Goal: Task Accomplishment & Management: Manage account settings

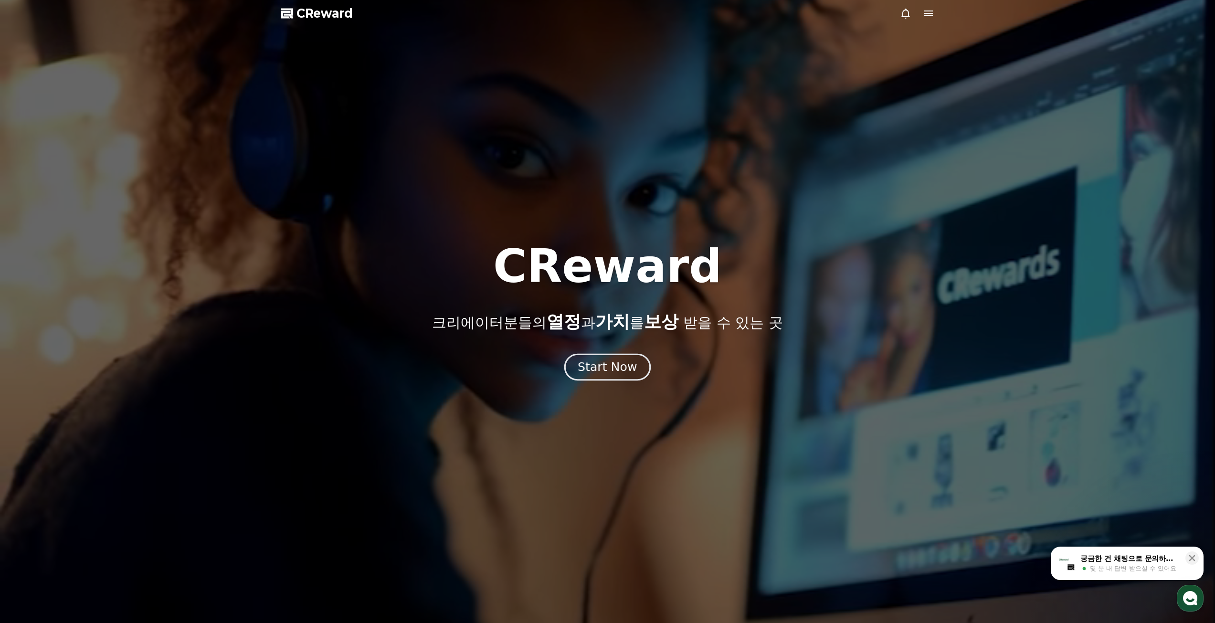
click at [625, 371] on div "Start Now" at bounding box center [607, 367] width 59 height 16
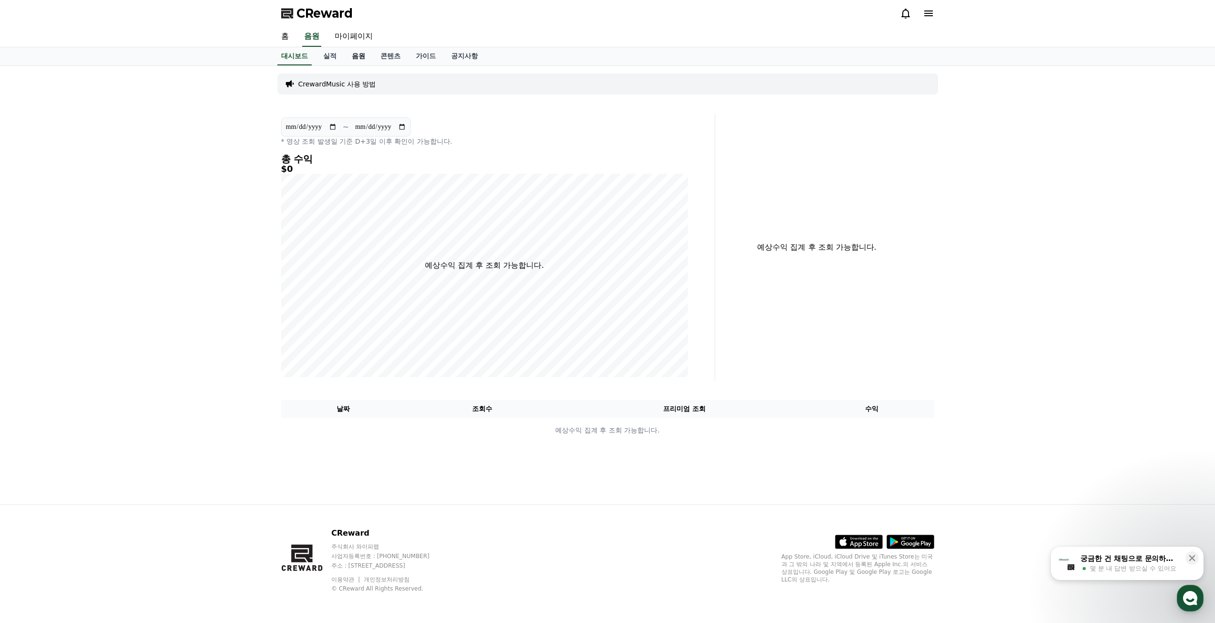
click at [363, 56] on link "음원" at bounding box center [358, 56] width 29 height 18
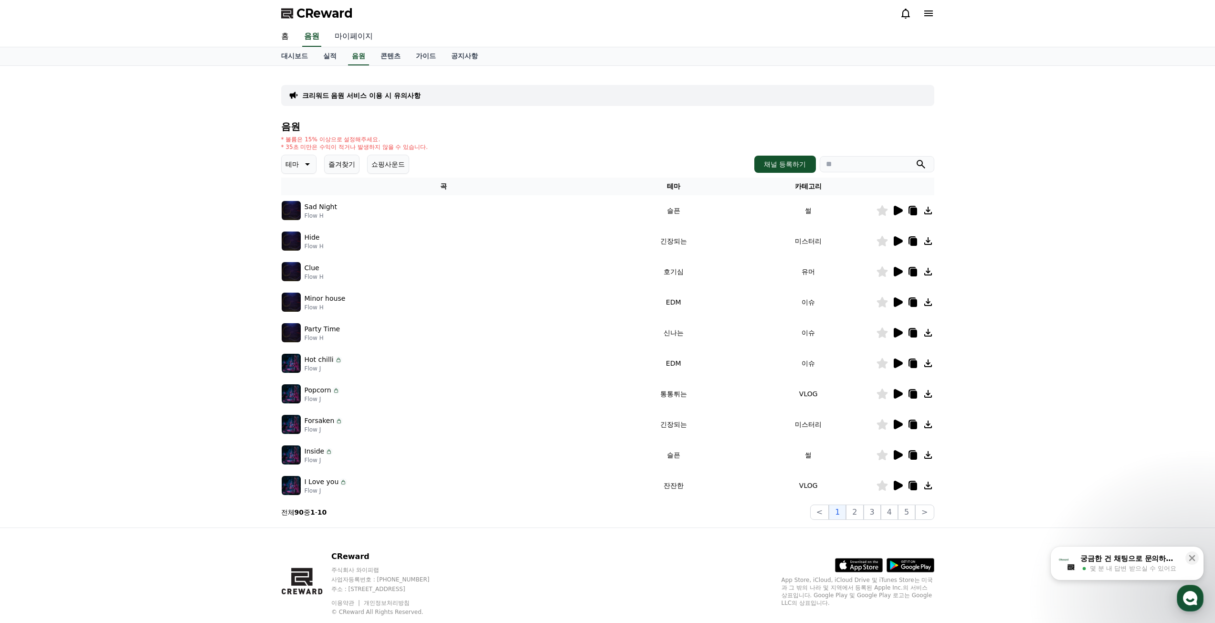
click at [358, 40] on link "마이페이지" at bounding box center [353, 37] width 53 height 20
select select "**********"
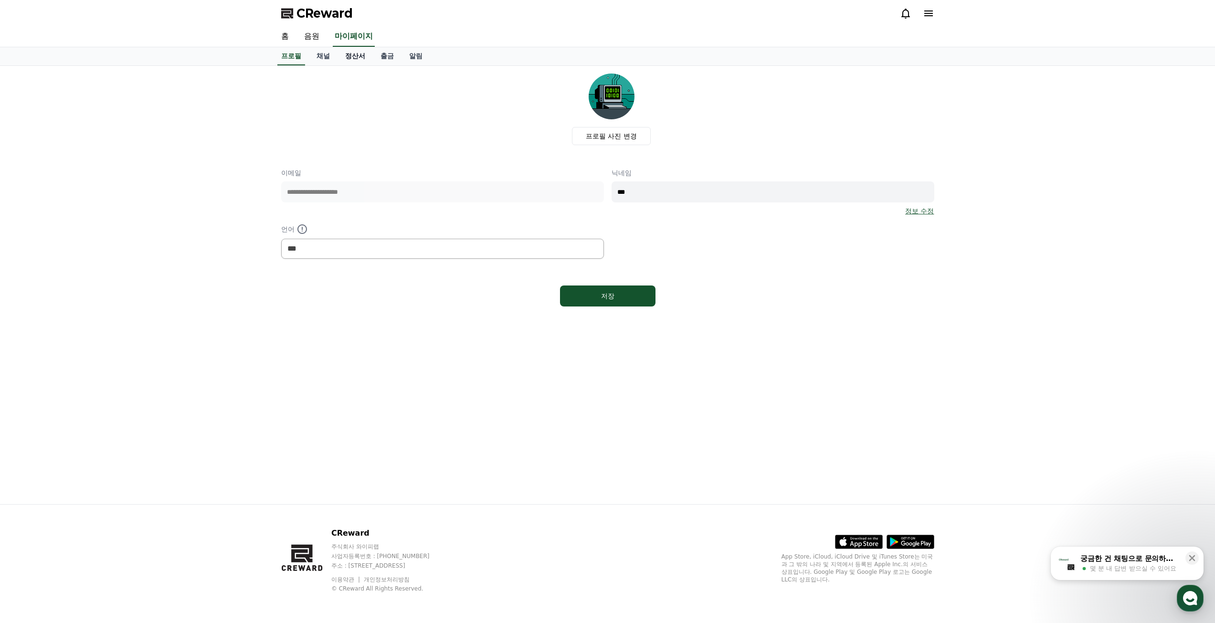
click at [358, 56] on link "정산서" at bounding box center [355, 56] width 35 height 18
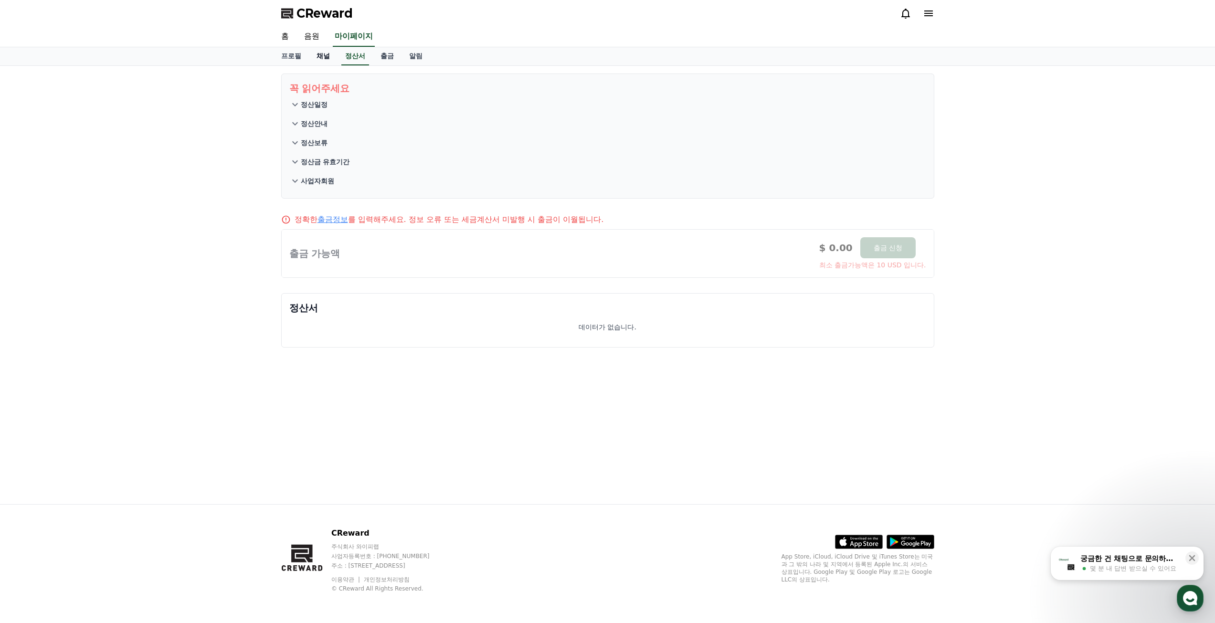
click at [325, 59] on link "채널" at bounding box center [323, 56] width 29 height 18
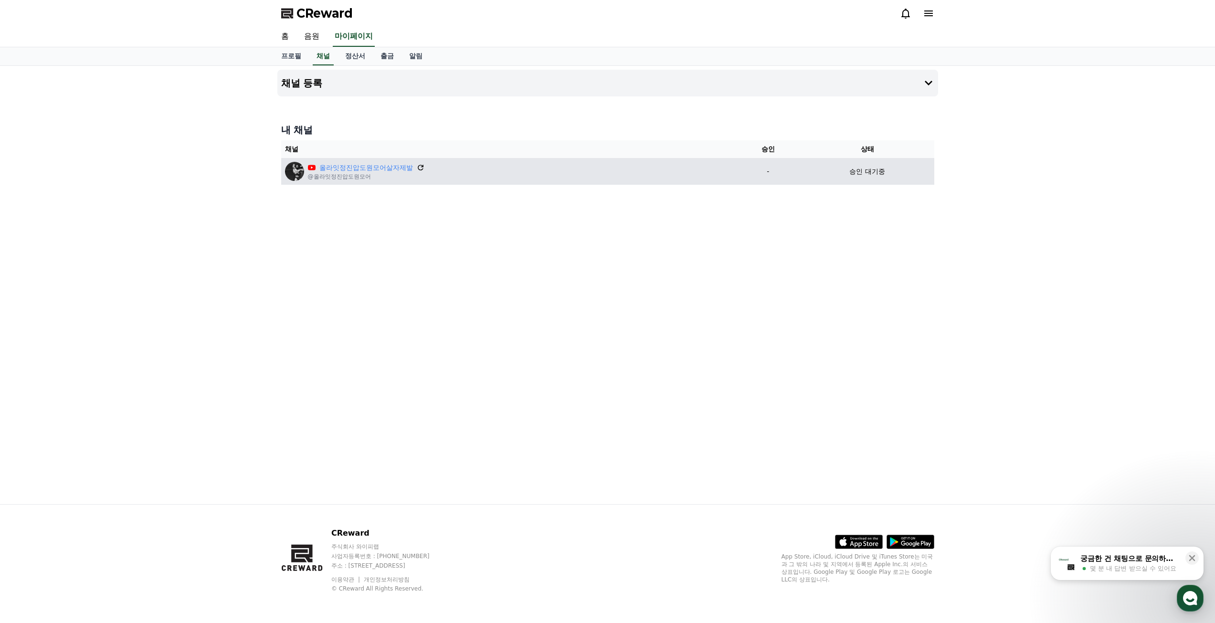
click at [420, 168] on icon at bounding box center [420, 167] width 9 height 9
click at [868, 169] on p "승인 대기중" at bounding box center [866, 172] width 35 height 10
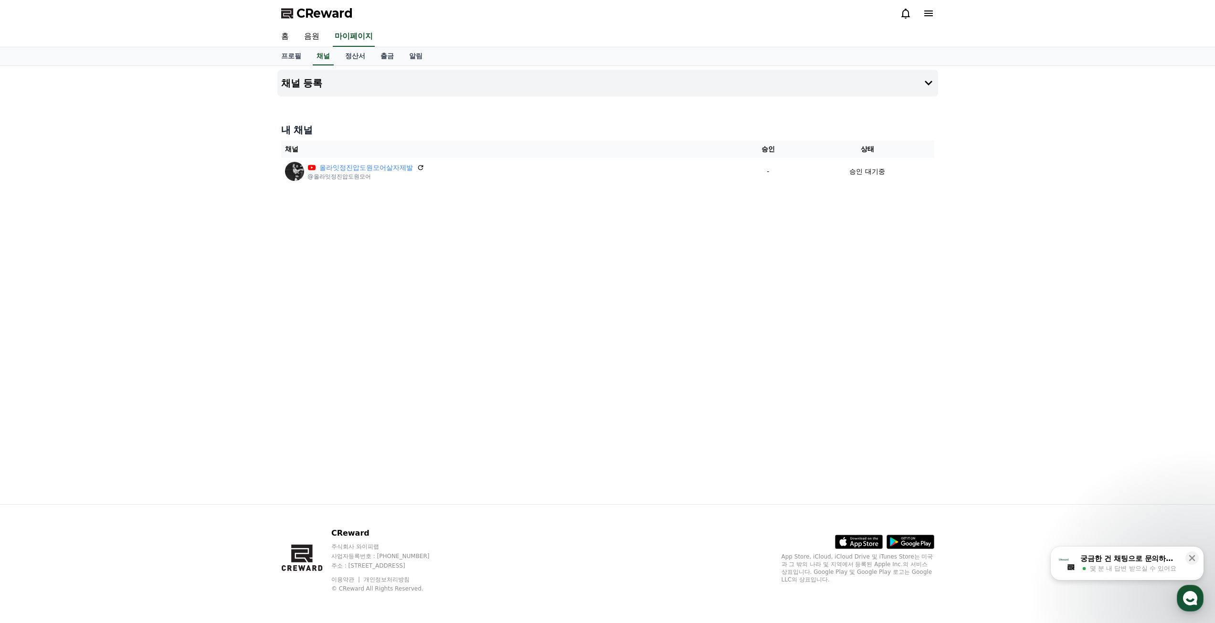
click at [878, 192] on div "채널 등록 내 채널 채널 승인 상태 올라잇정진압도원모어살자제발 @올라잇정진압도원모어 - 승인 대기중" at bounding box center [608, 285] width 668 height 438
click at [293, 58] on link "프로필" at bounding box center [291, 56] width 35 height 18
select select "**********"
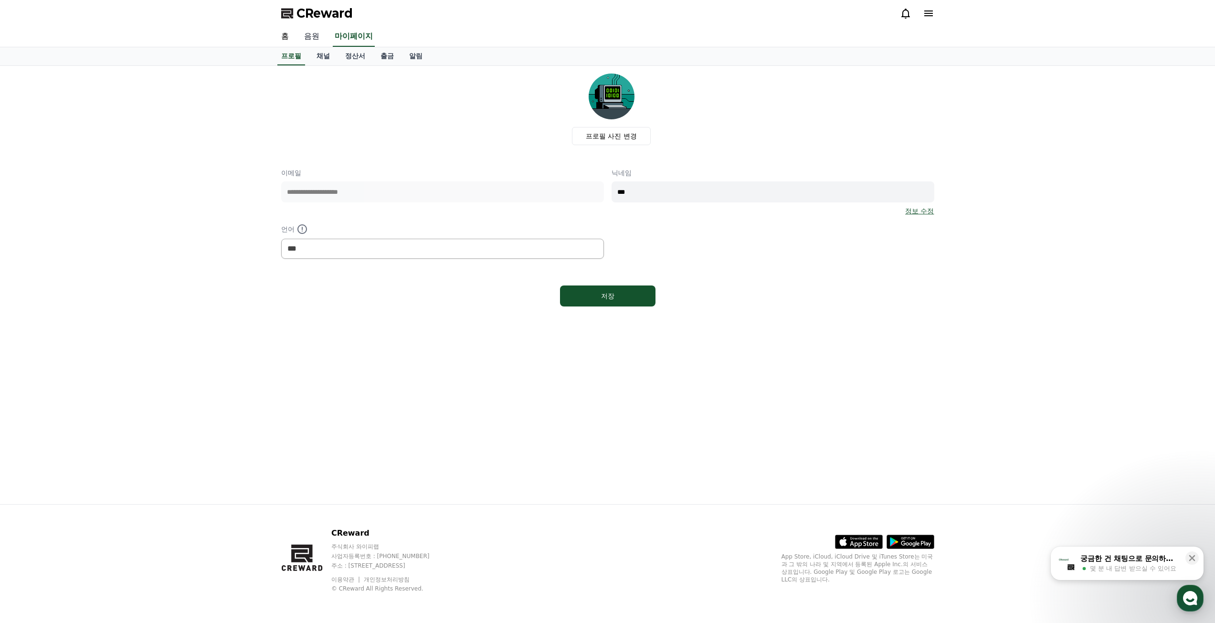
click at [314, 37] on link "음원" at bounding box center [311, 37] width 31 height 20
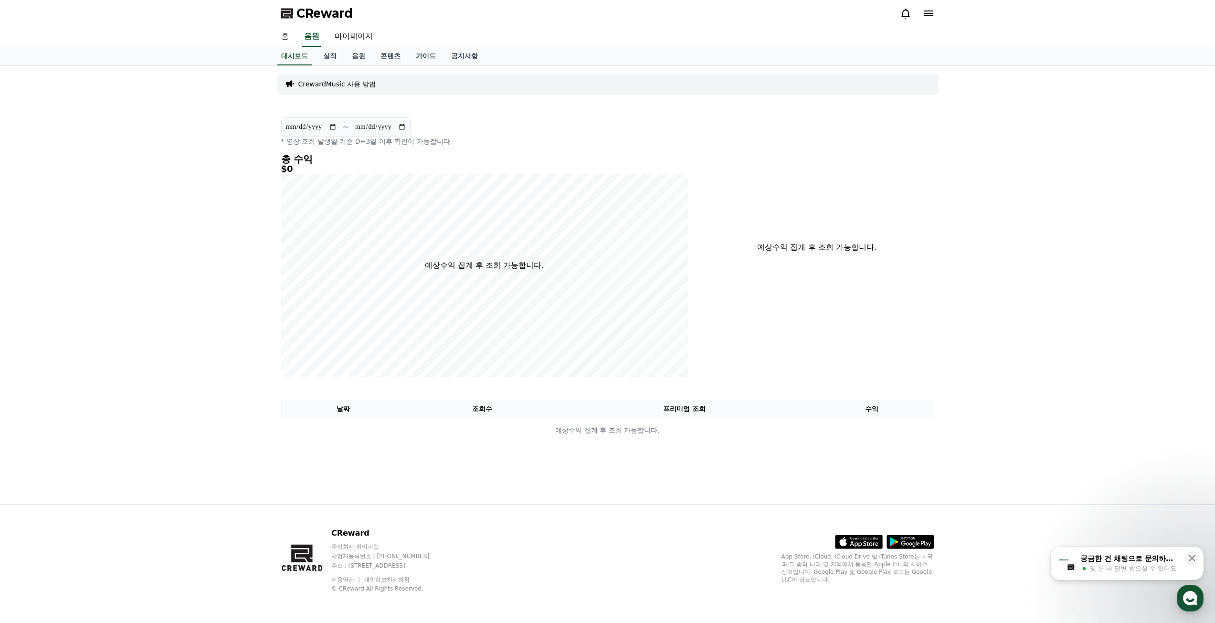
click at [285, 37] on link "홈" at bounding box center [285, 37] width 23 height 20
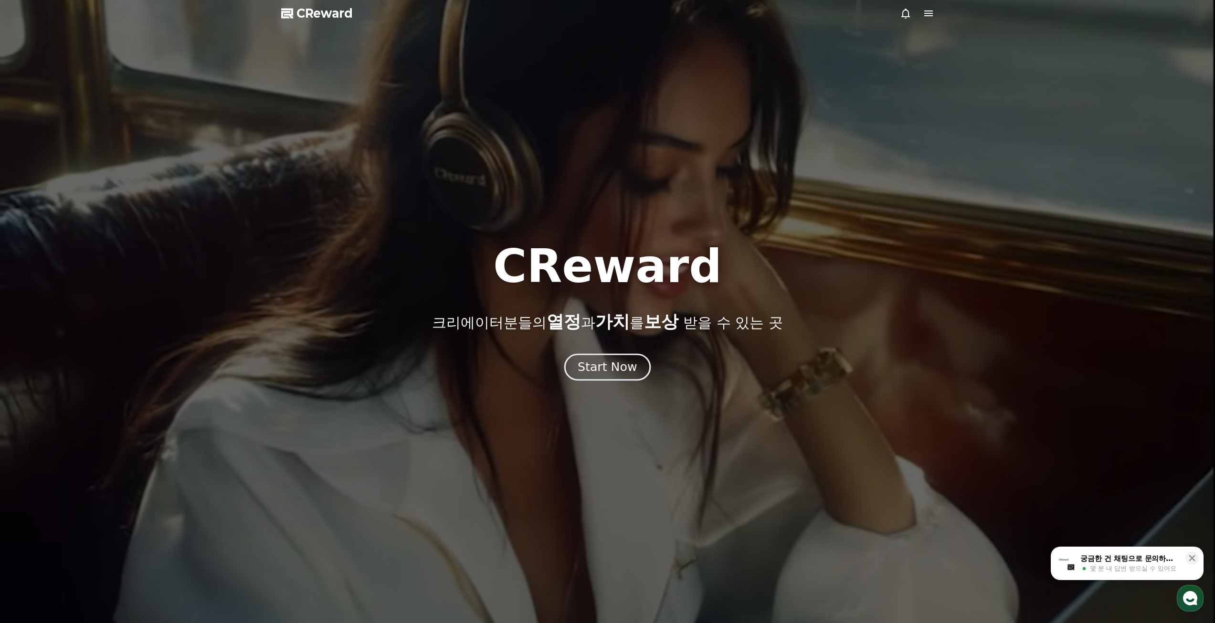
click at [586, 360] on button "Start Now" at bounding box center [607, 366] width 86 height 27
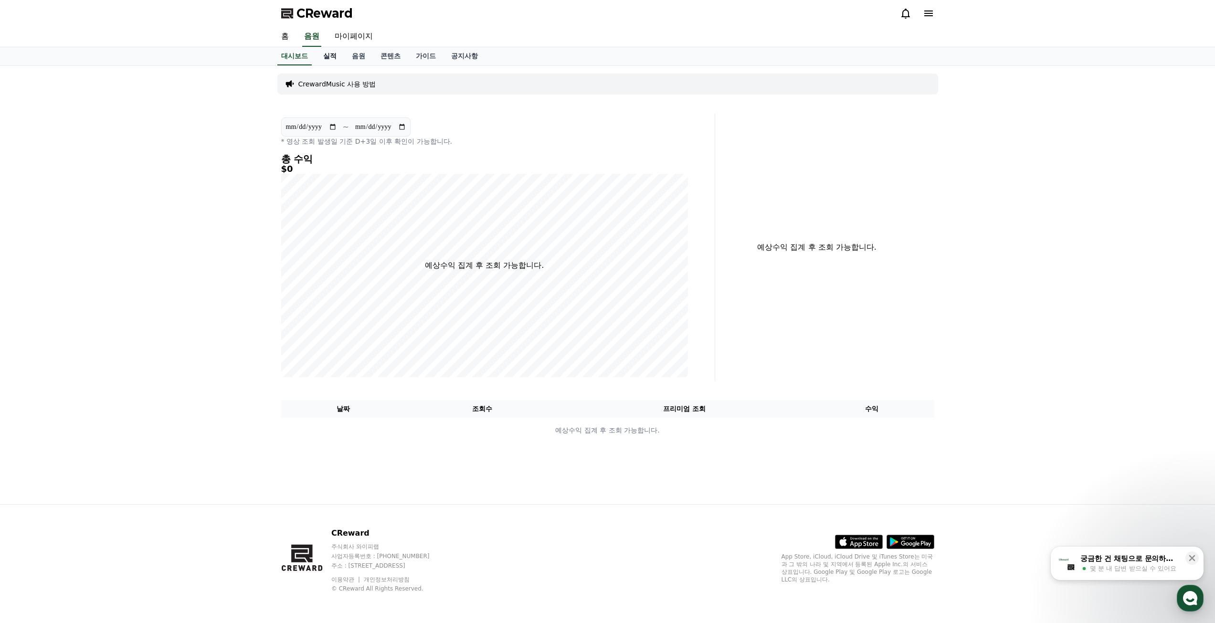
click at [327, 53] on link "실적" at bounding box center [330, 56] width 29 height 18
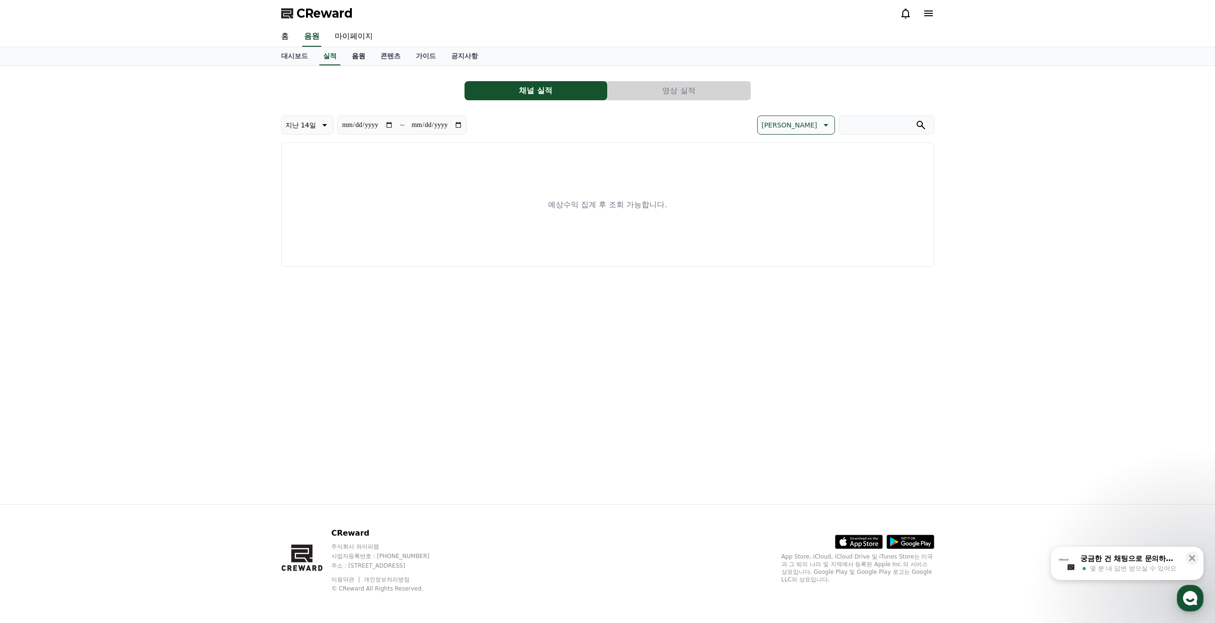
click at [355, 56] on link "음원" at bounding box center [358, 56] width 29 height 18
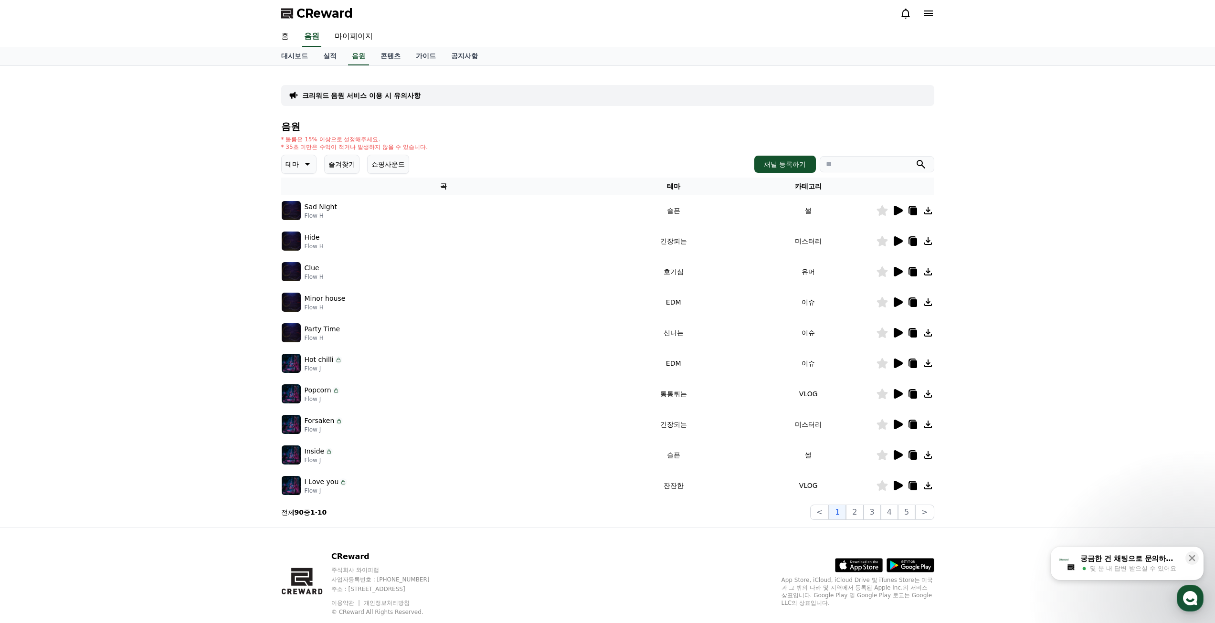
click at [895, 211] on icon at bounding box center [898, 211] width 9 height 10
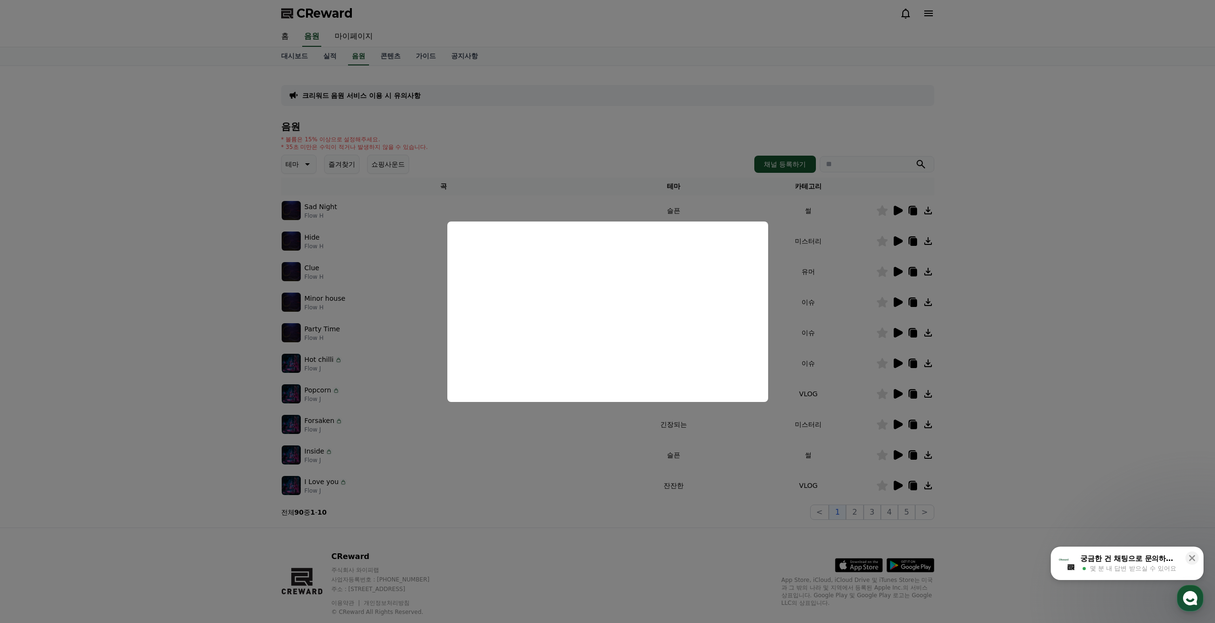
click at [236, 286] on button "close modal" at bounding box center [607, 311] width 1215 height 623
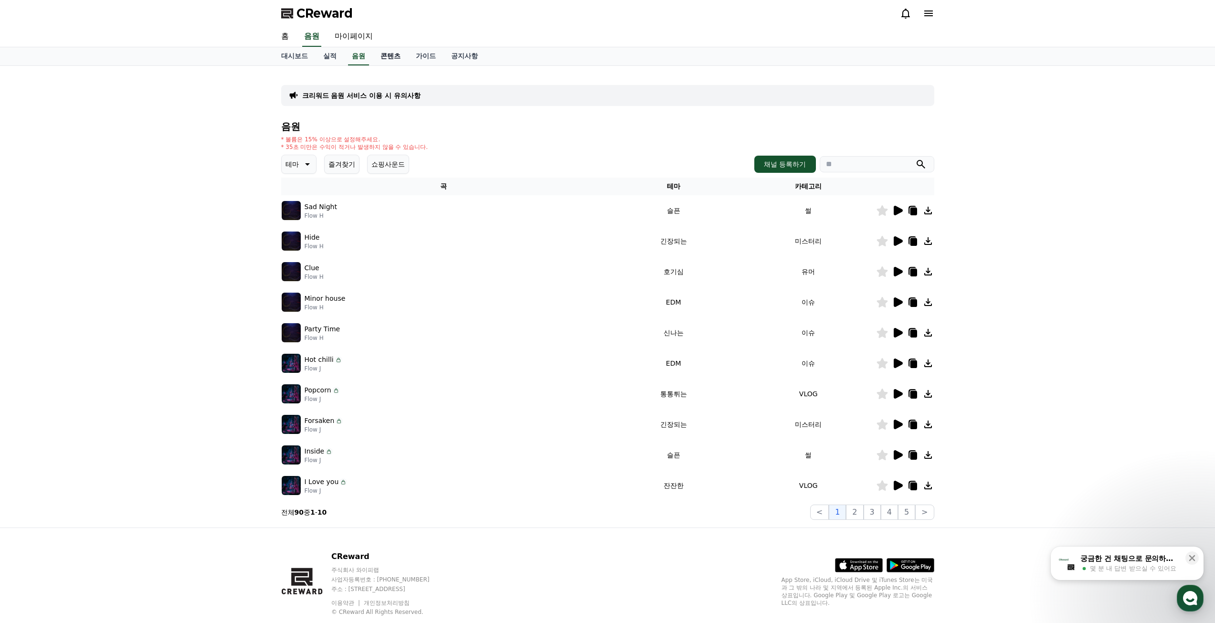
click at [382, 61] on link "콘텐츠" at bounding box center [390, 56] width 35 height 18
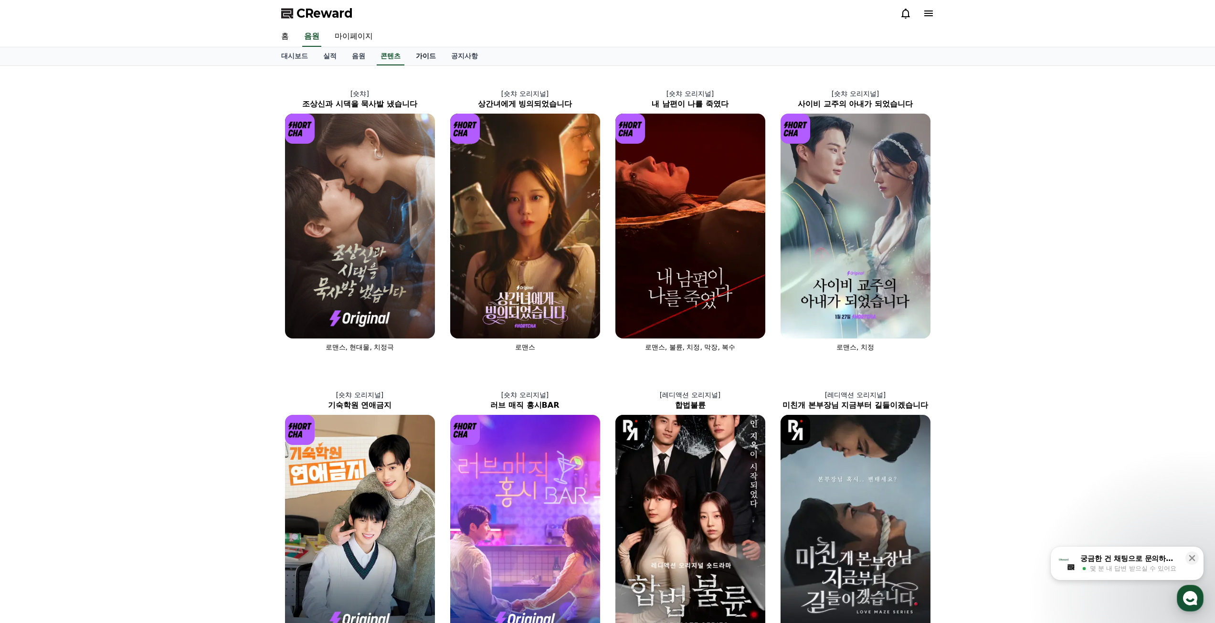
click at [421, 54] on link "가이드" at bounding box center [425, 56] width 35 height 18
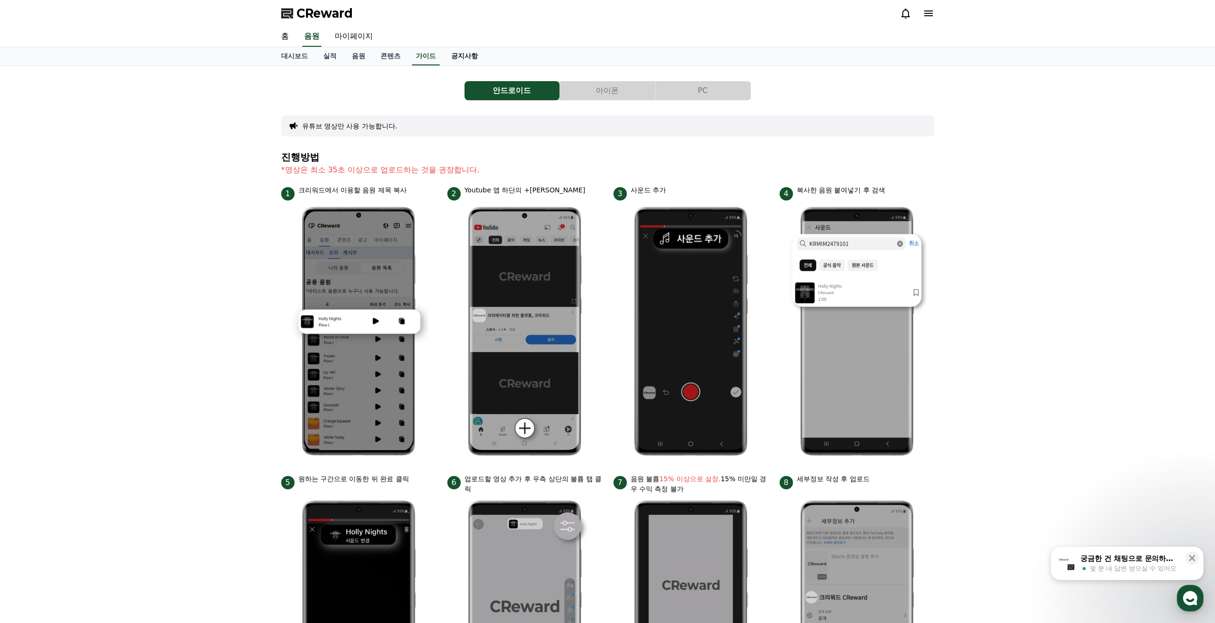
click at [455, 55] on link "공지사항" at bounding box center [465, 56] width 42 height 18
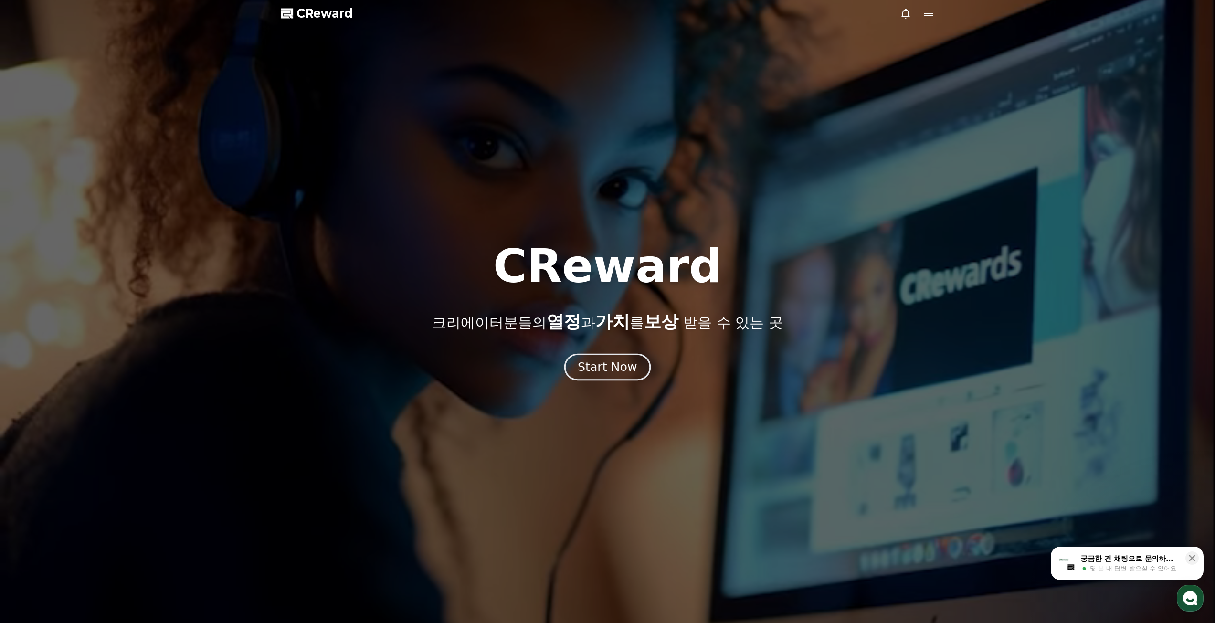
click at [602, 372] on div "Start Now" at bounding box center [607, 367] width 59 height 16
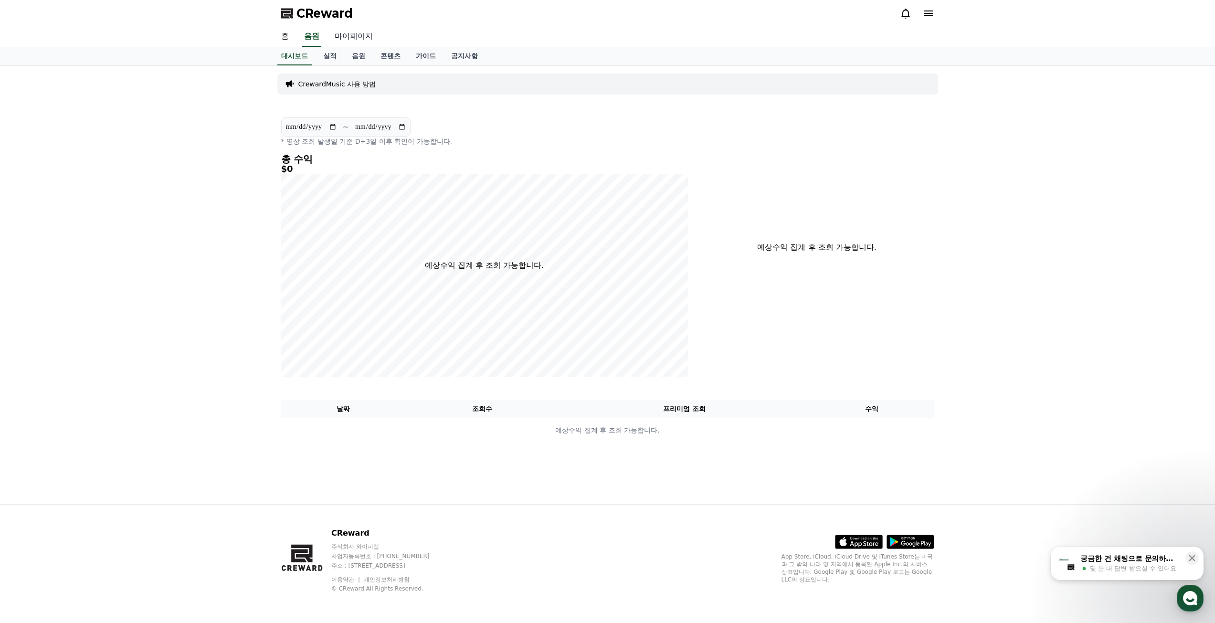
click at [348, 36] on link "마이페이지" at bounding box center [353, 37] width 53 height 20
select select "**********"
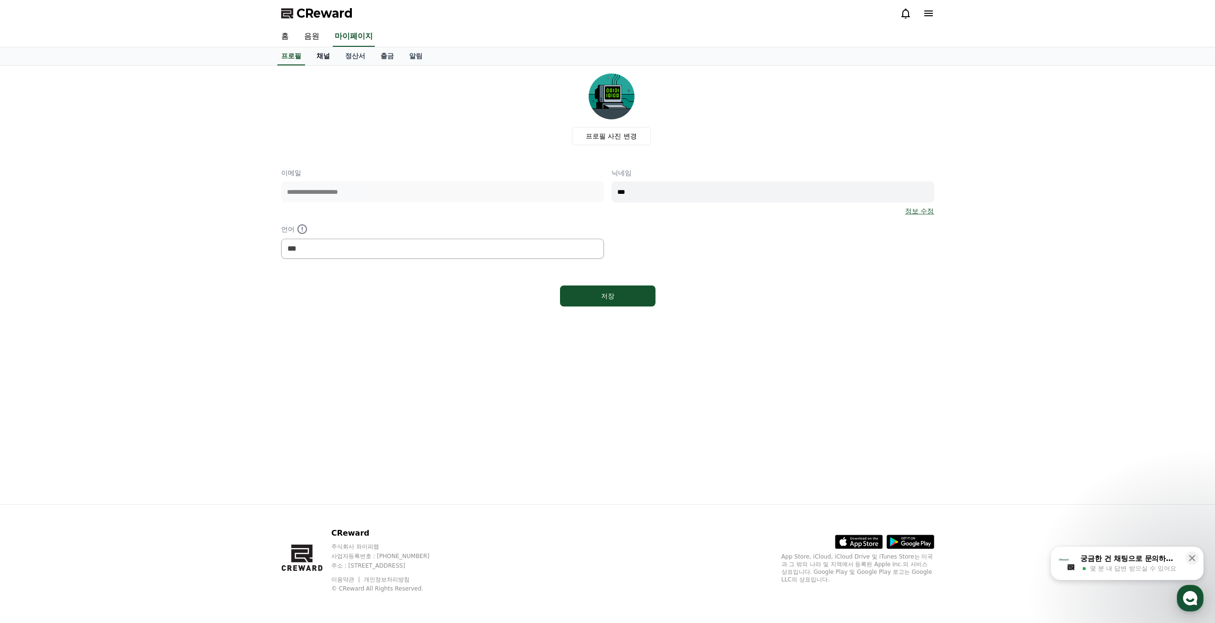
click at [326, 55] on link "채널" at bounding box center [323, 56] width 29 height 18
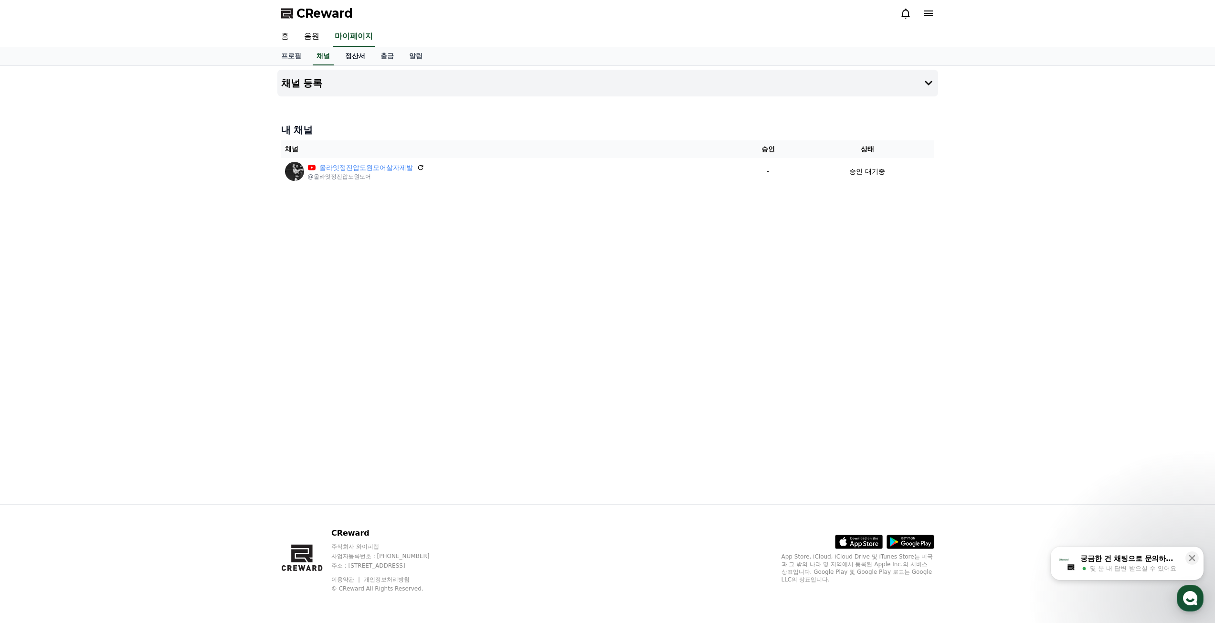
click at [360, 57] on link "정산서" at bounding box center [355, 56] width 35 height 18
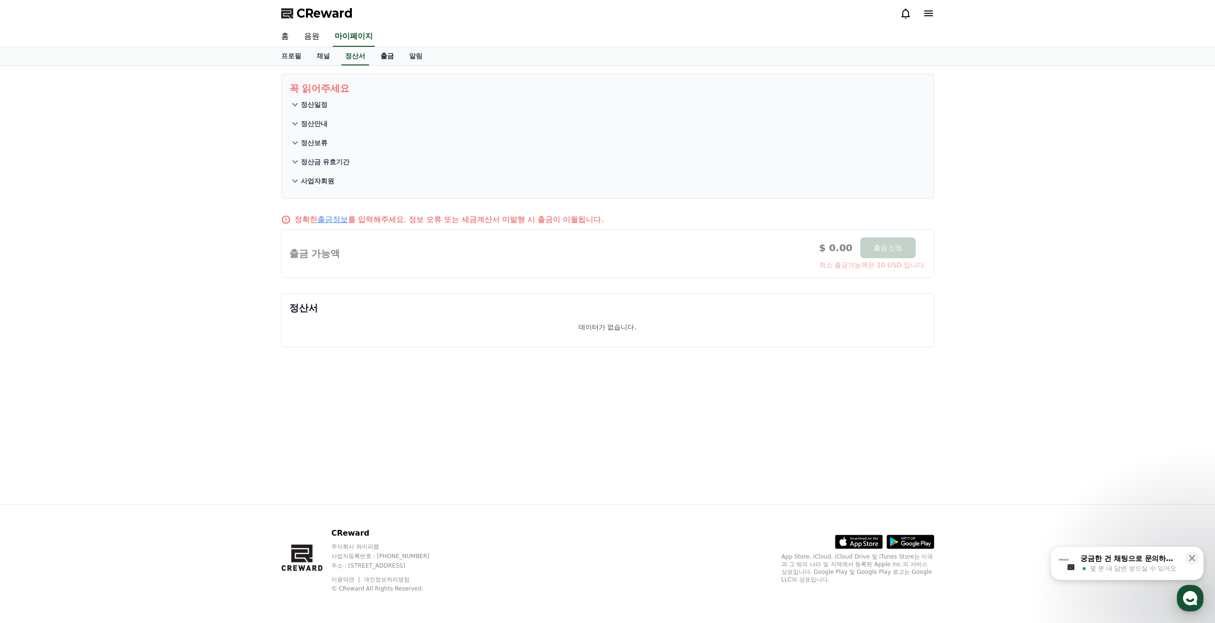
click at [385, 57] on link "출금" at bounding box center [387, 56] width 29 height 18
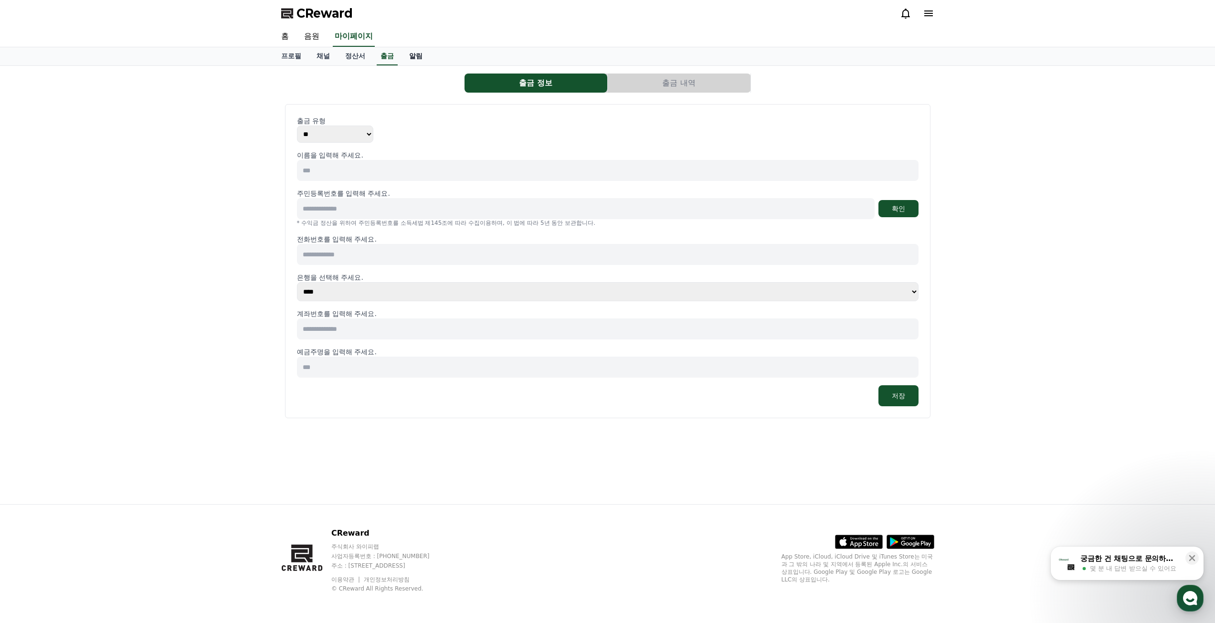
click at [412, 57] on link "알림" at bounding box center [416, 56] width 29 height 18
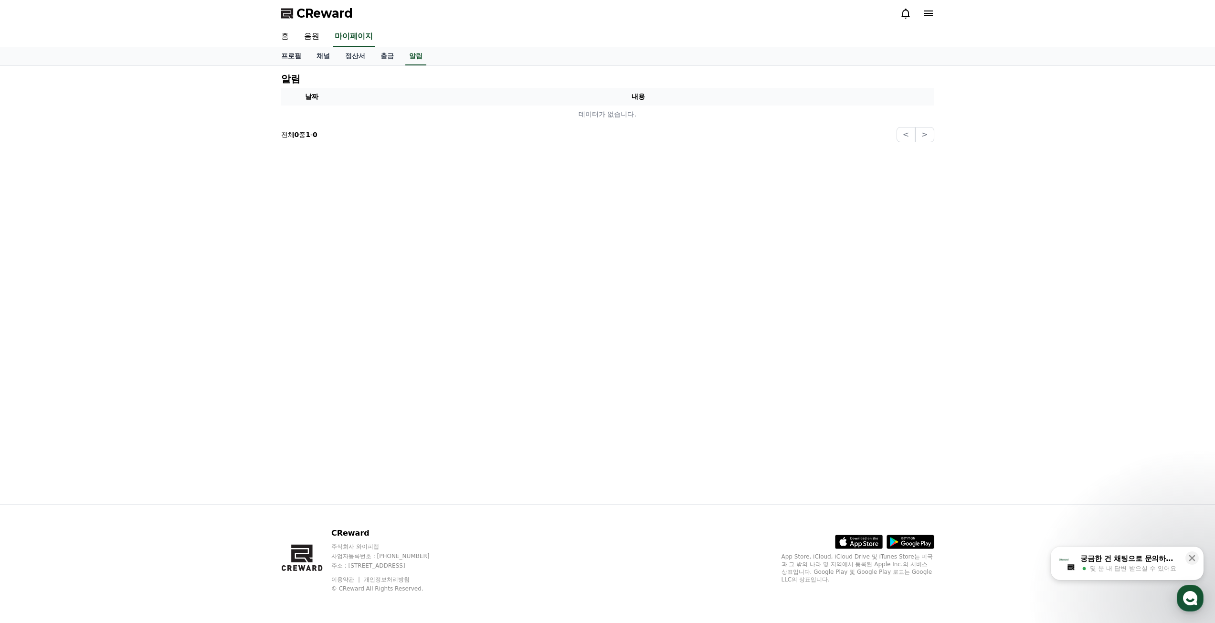
click at [295, 55] on link "프로필" at bounding box center [291, 56] width 35 height 18
select select "**********"
